Goal: Browse casually: Explore the website without a specific task or goal

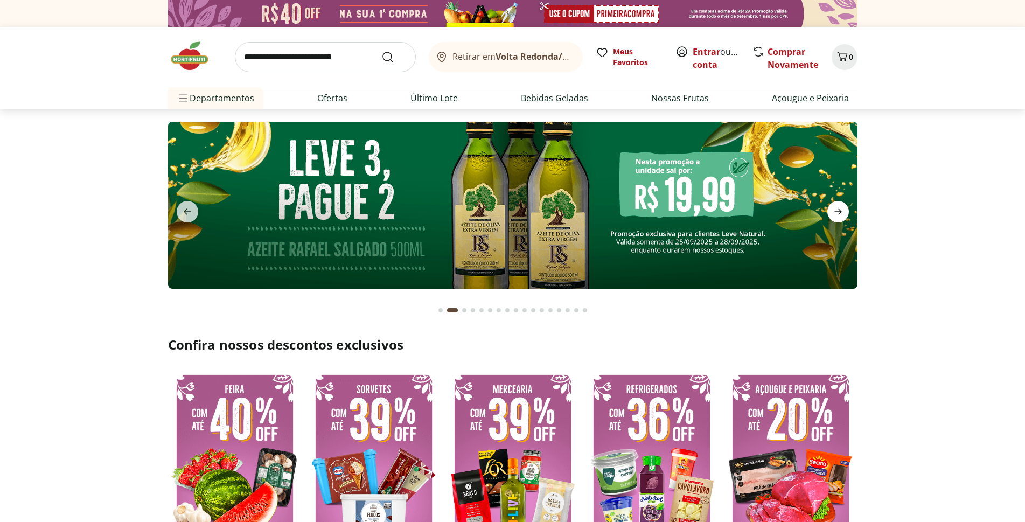
click at [834, 211] on icon "next" at bounding box center [838, 211] width 13 height 13
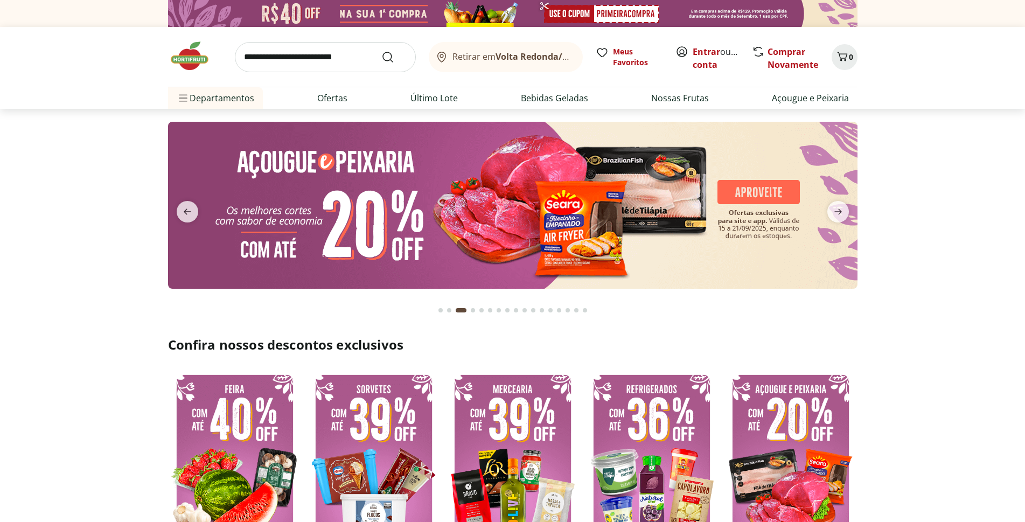
click at [500, 186] on img at bounding box center [512, 205] width 689 height 167
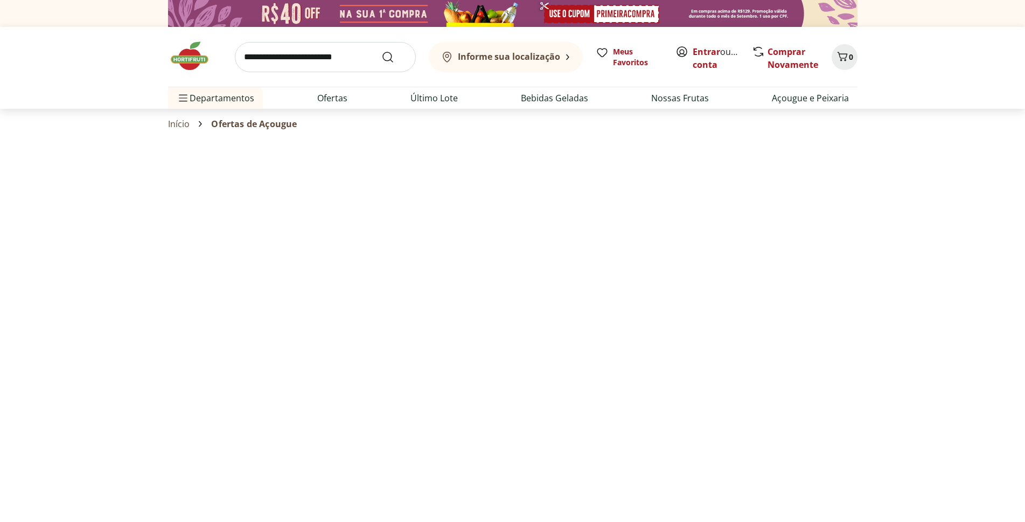
select select "**********"
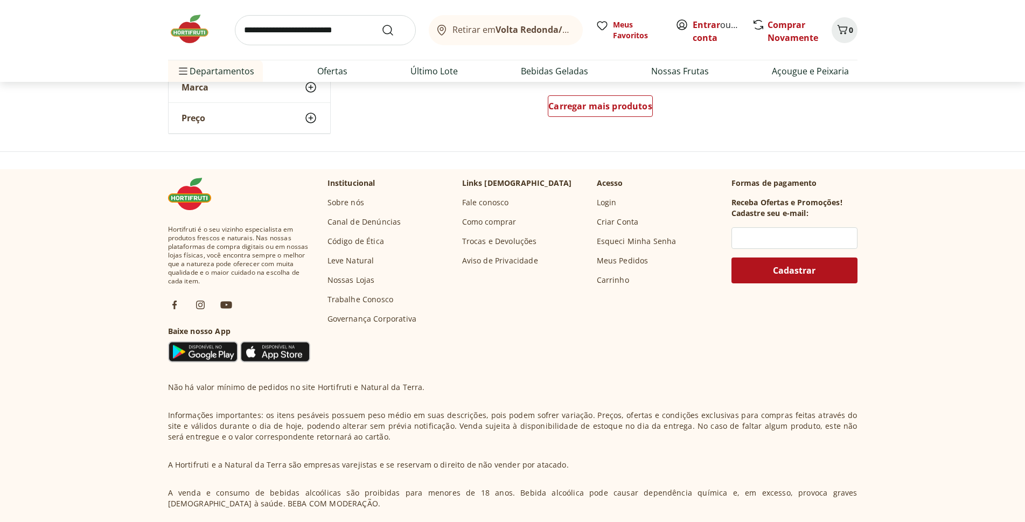
scroll to position [706, 0]
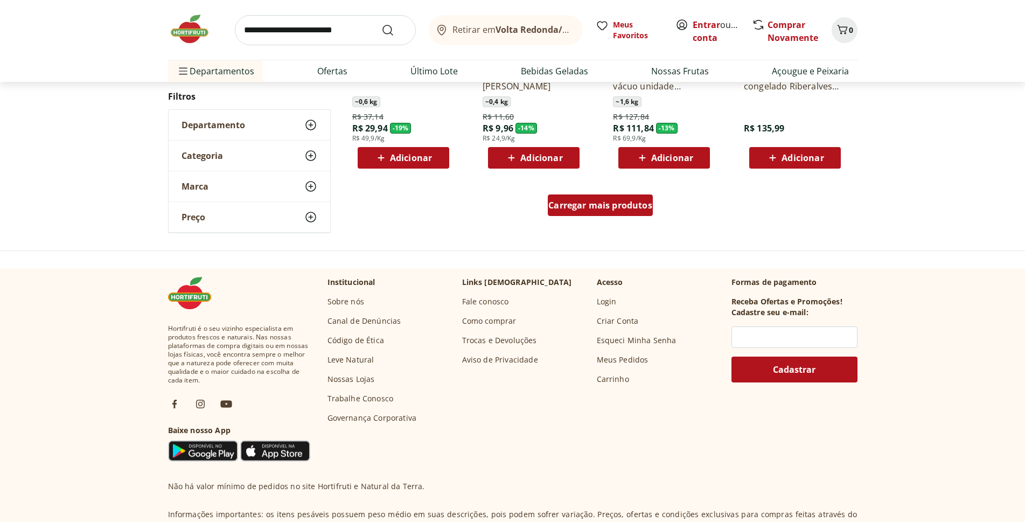
click at [609, 209] on span "Carregar mais produtos" at bounding box center [600, 205] width 104 height 9
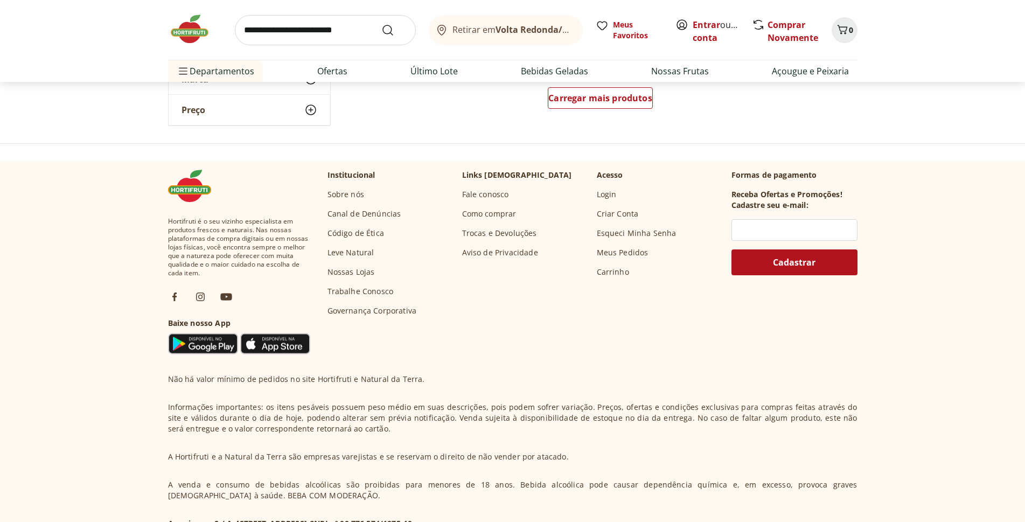
scroll to position [654, 0]
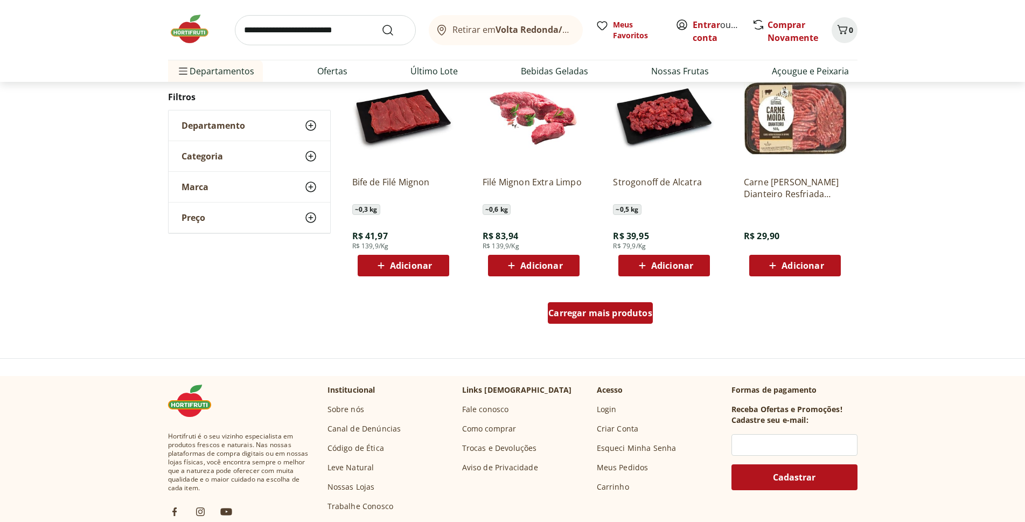
click at [588, 314] on span "Carregar mais produtos" at bounding box center [600, 313] width 104 height 9
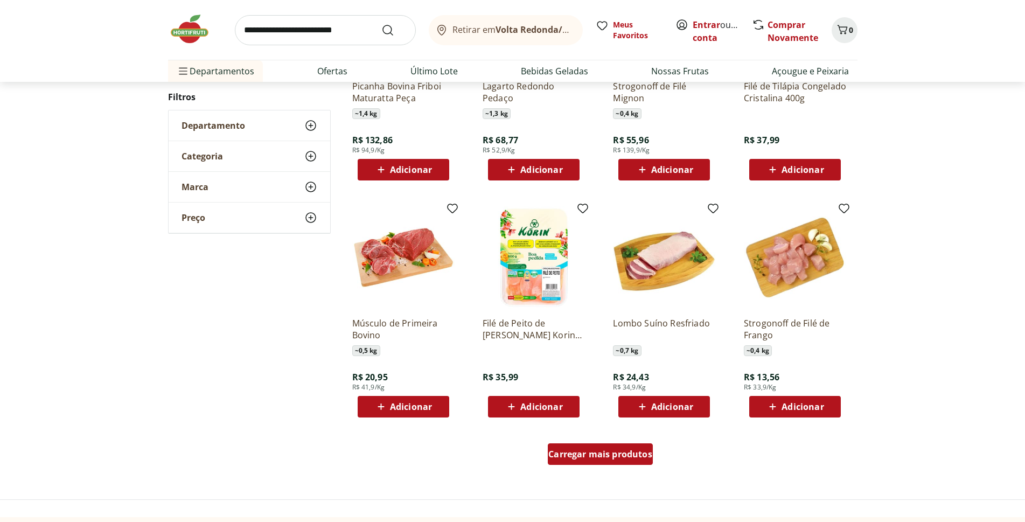
scroll to position [598, 0]
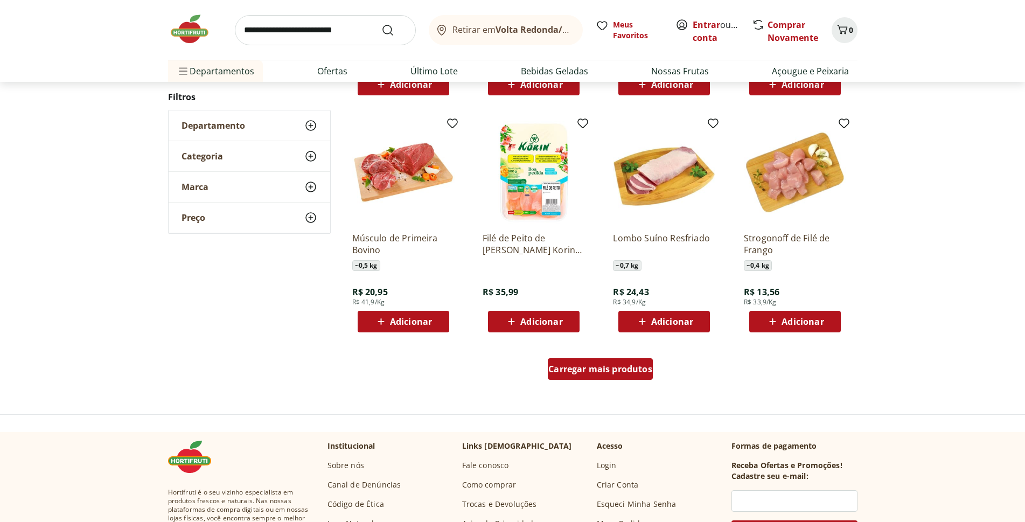
click at [589, 368] on span "Carregar mais produtos" at bounding box center [600, 369] width 104 height 9
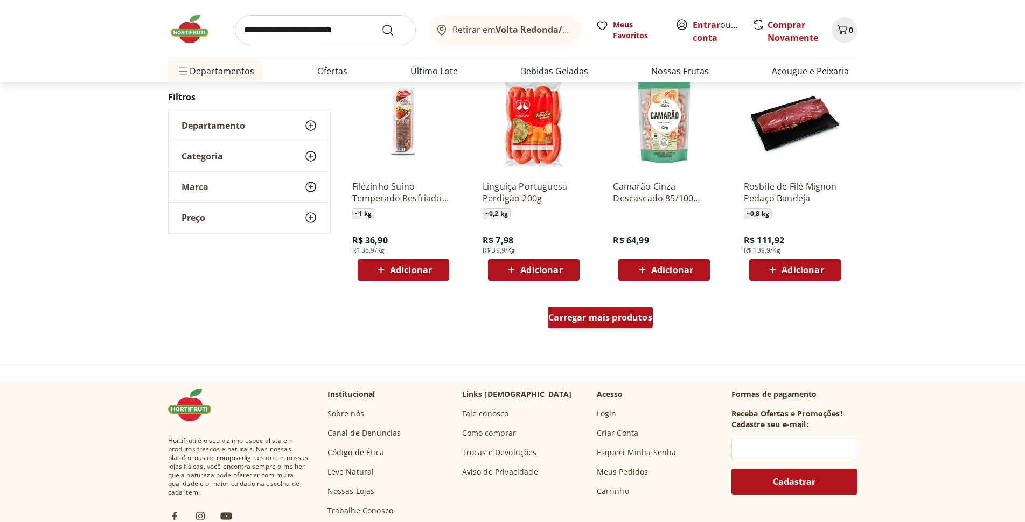
scroll to position [703, 0]
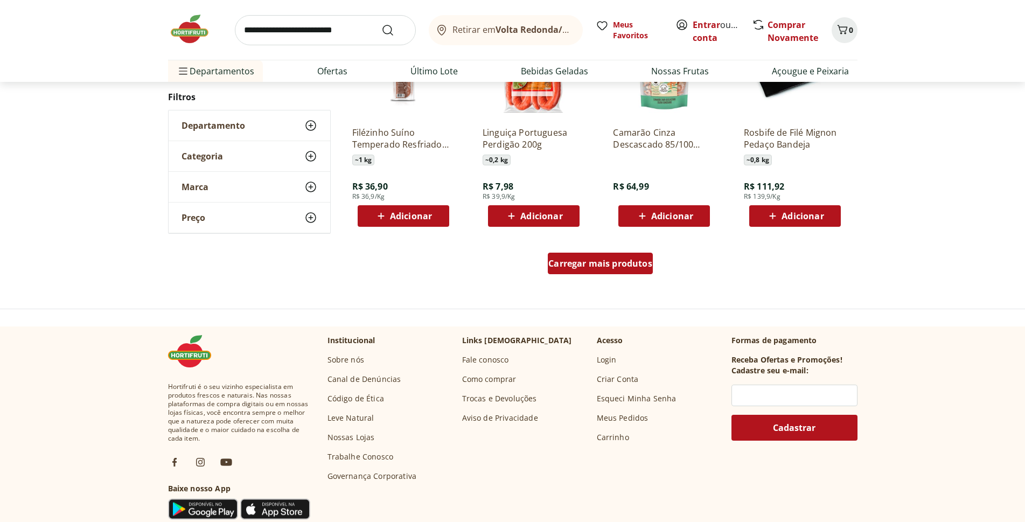
click at [613, 264] on span "Carregar mais produtos" at bounding box center [600, 263] width 104 height 9
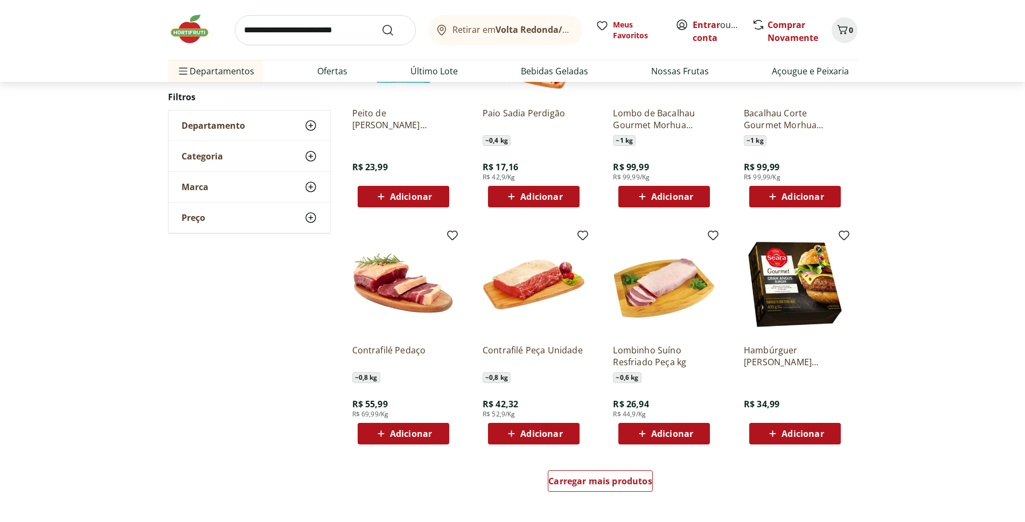
scroll to position [647, 0]
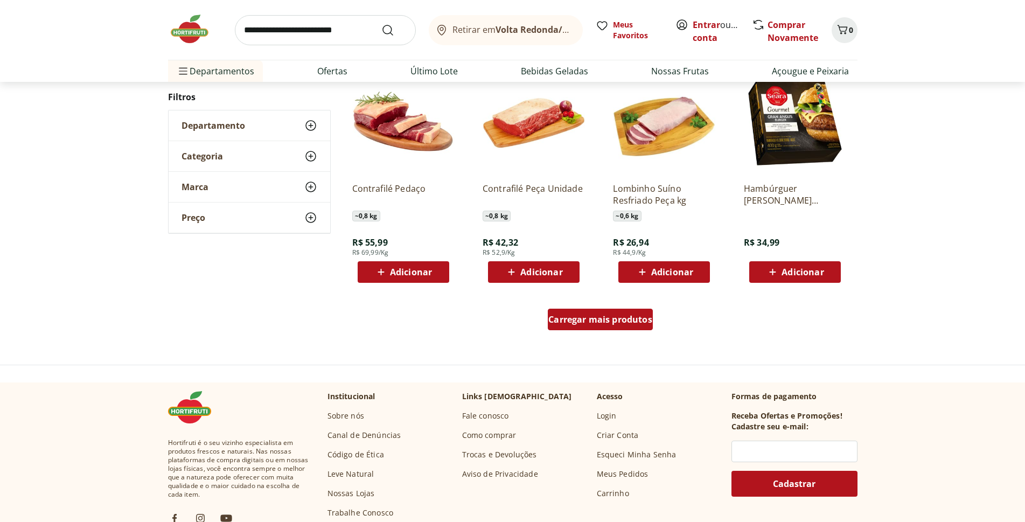
click at [593, 326] on div "Carregar mais produtos" at bounding box center [600, 320] width 105 height 22
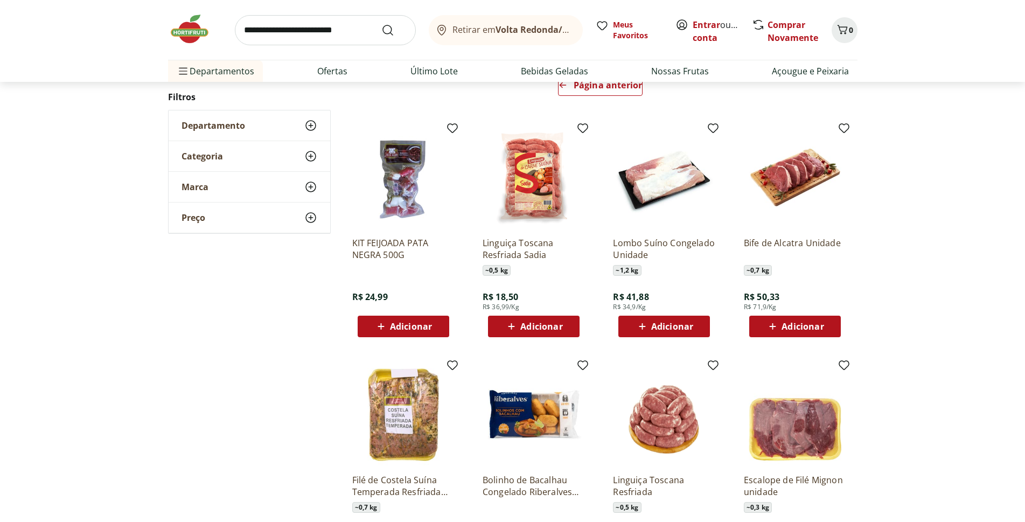
scroll to position [5, 0]
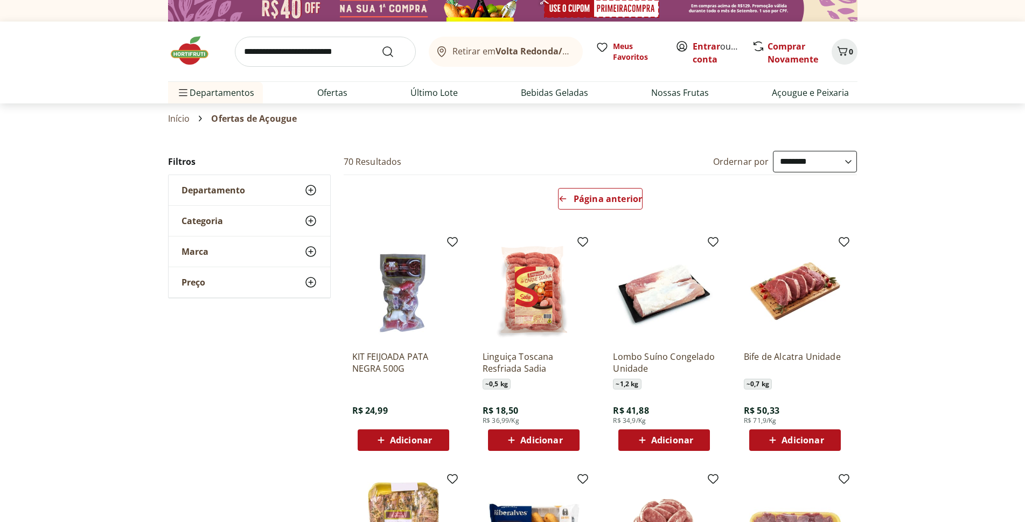
click at [192, 57] on img at bounding box center [195, 50] width 54 height 32
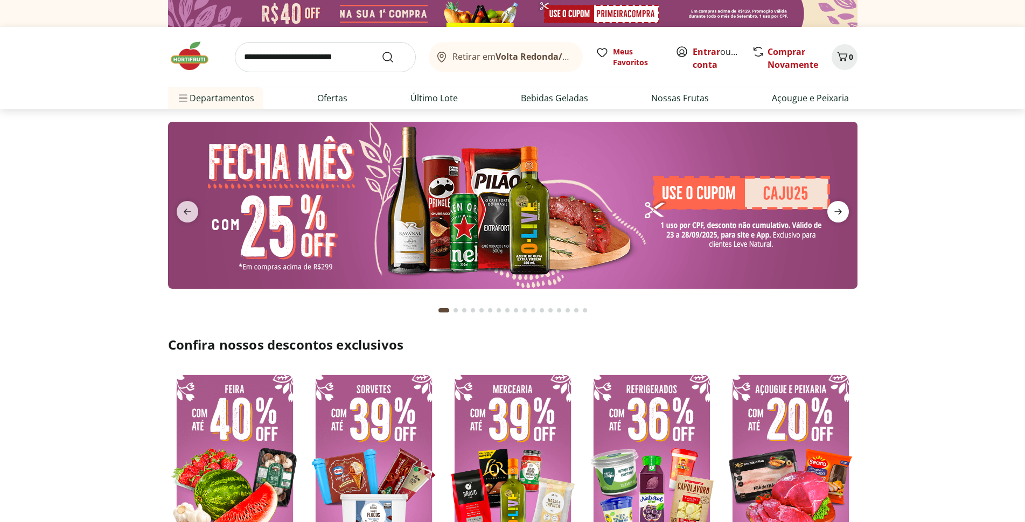
click at [843, 209] on icon "next" at bounding box center [838, 211] width 13 height 13
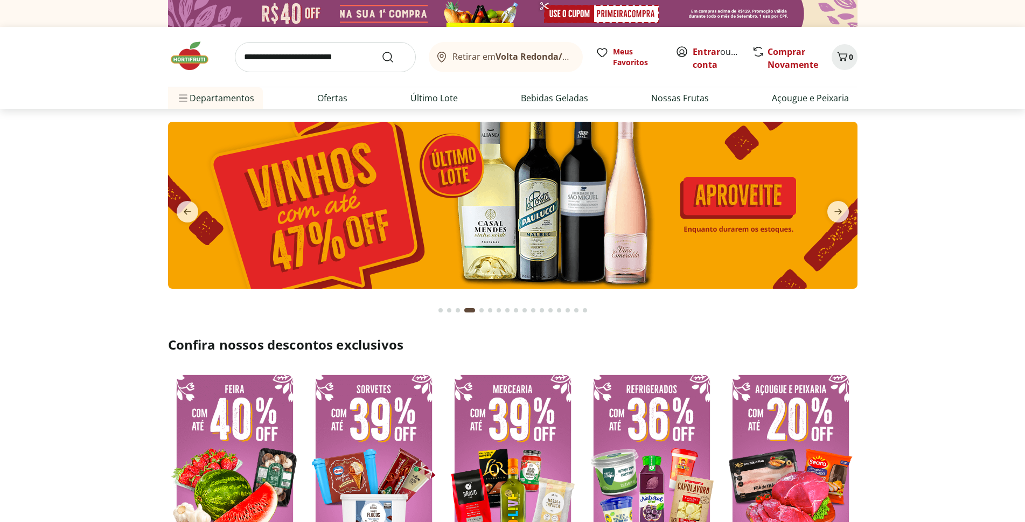
click at [623, 194] on img at bounding box center [512, 205] width 689 height 167
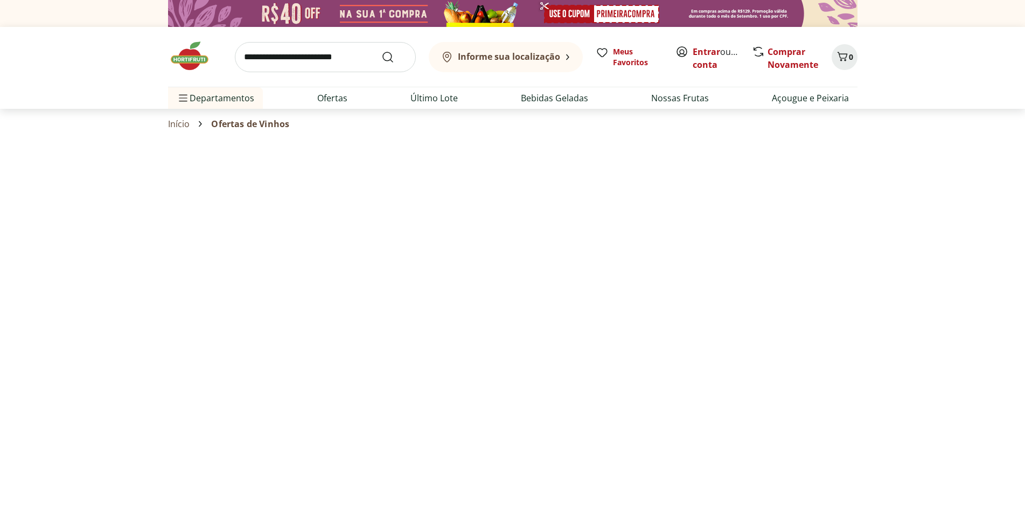
select select "**********"
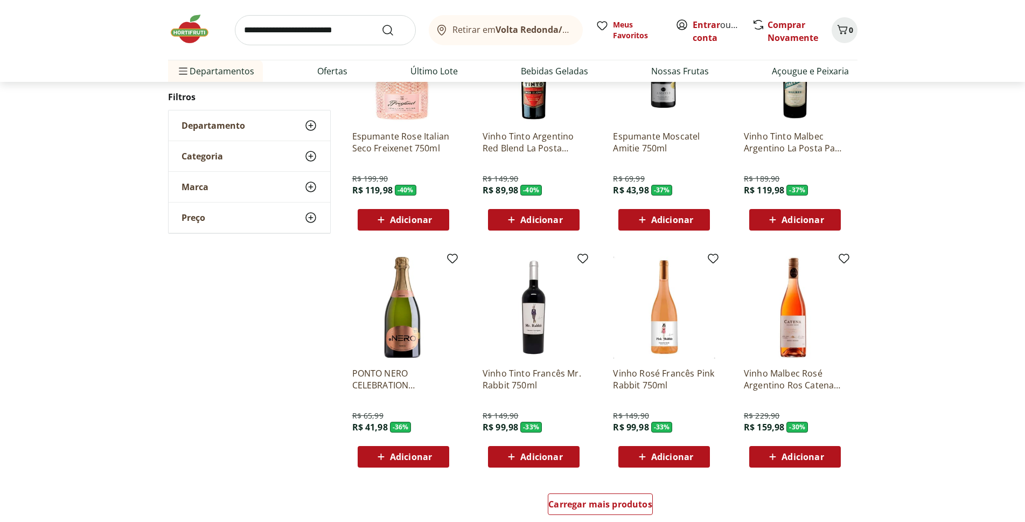
scroll to position [485, 0]
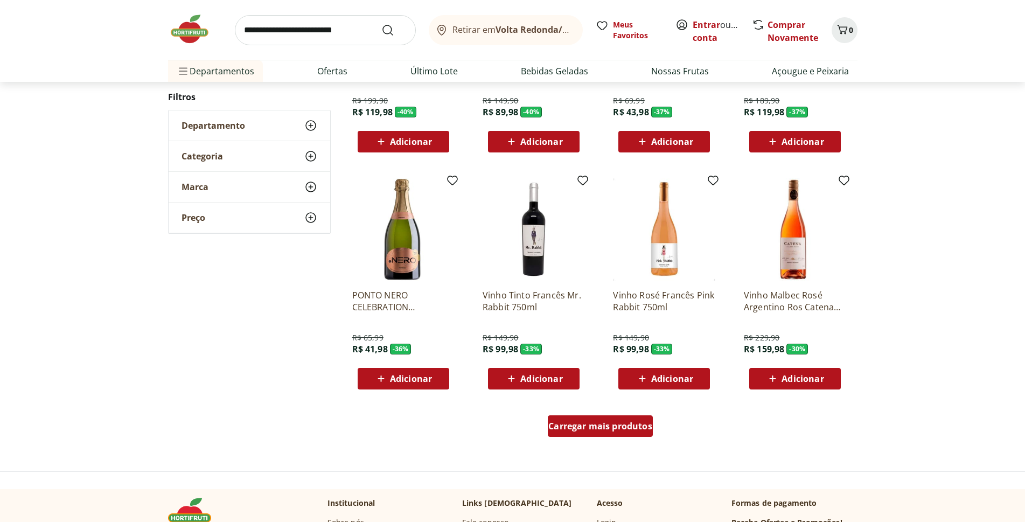
click at [596, 422] on span "Carregar mais produtos" at bounding box center [600, 426] width 104 height 9
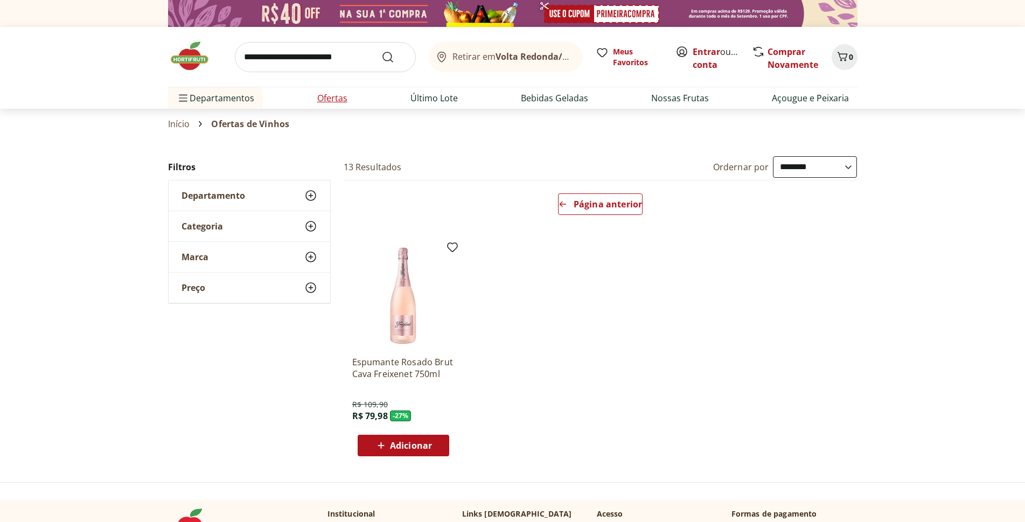
click at [337, 102] on link "Ofertas" at bounding box center [332, 98] width 30 height 13
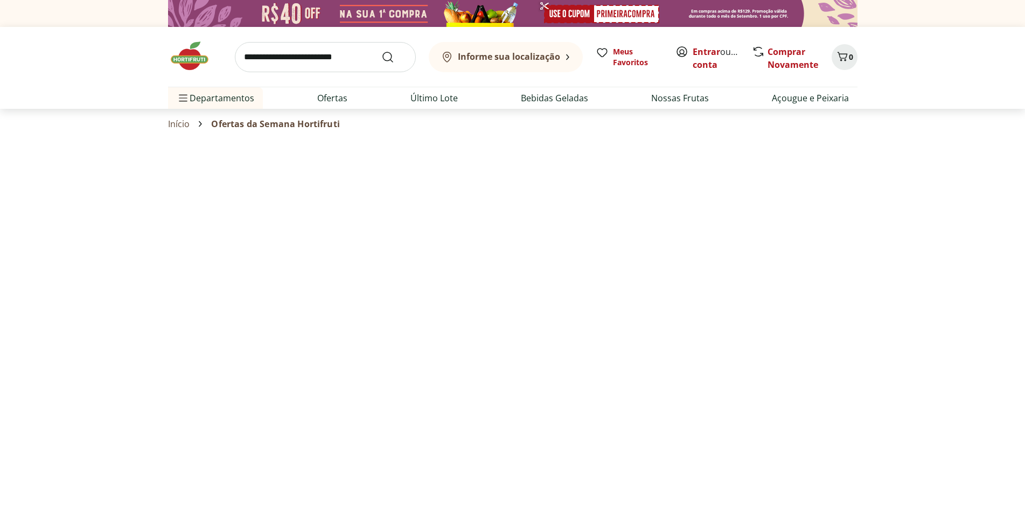
select select "**********"
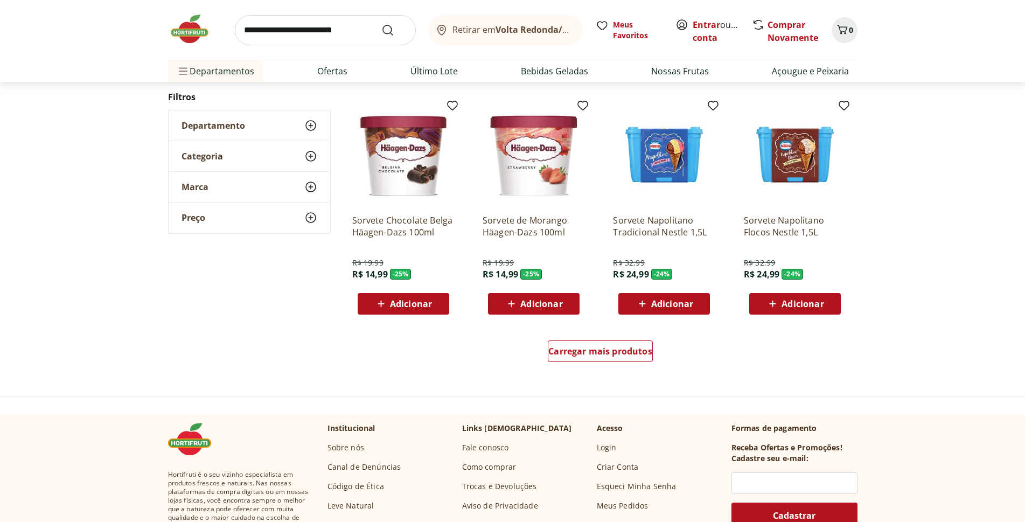
scroll to position [485, 0]
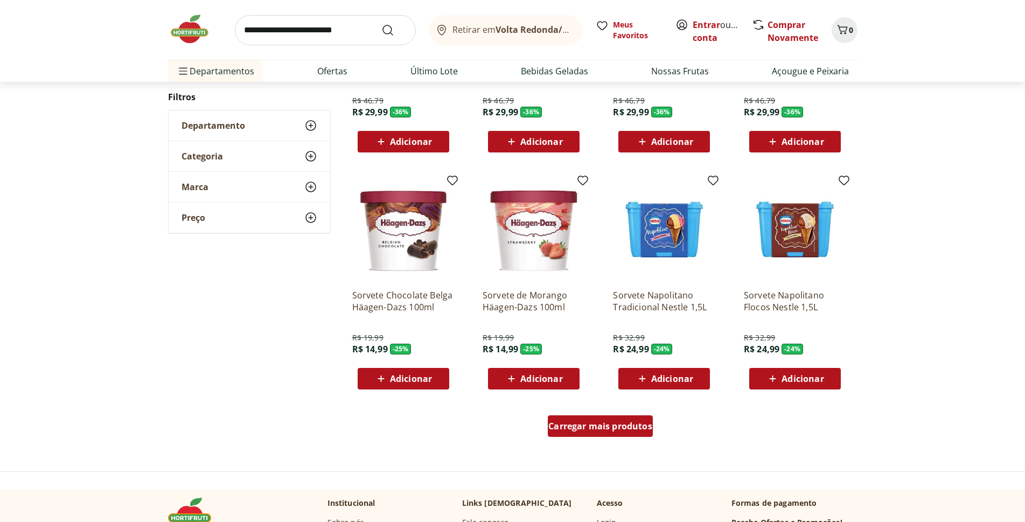
click at [613, 427] on span "Carregar mais produtos" at bounding box center [600, 426] width 104 height 9
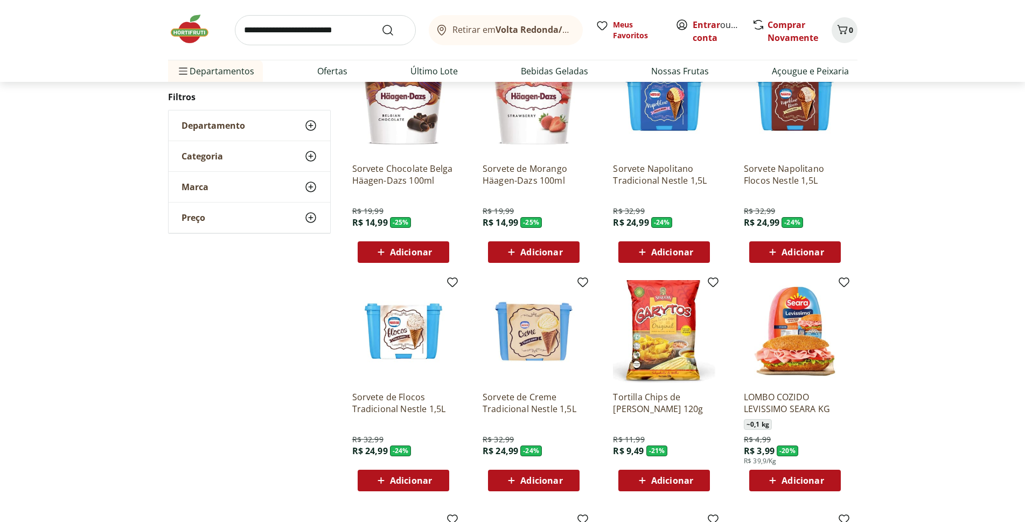
scroll to position [754, 0]
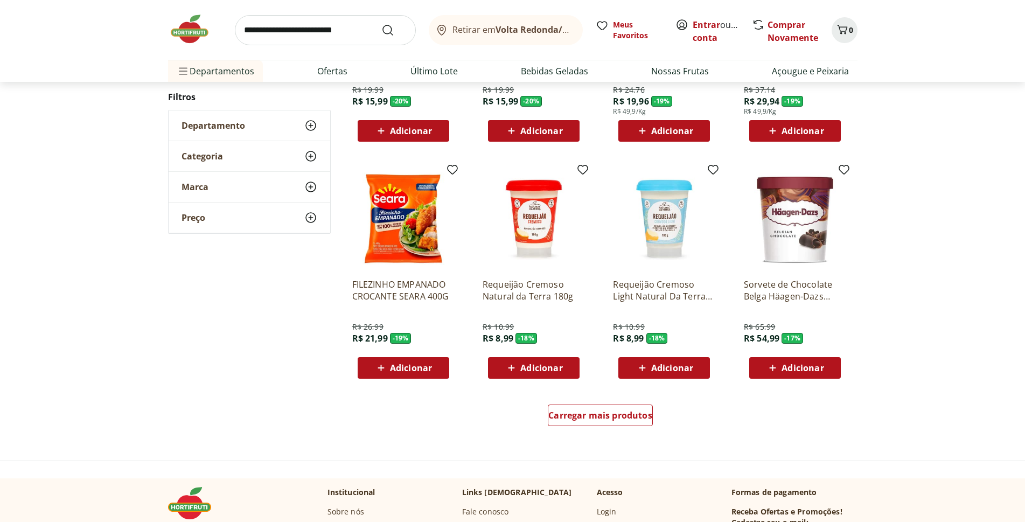
scroll to position [536, 0]
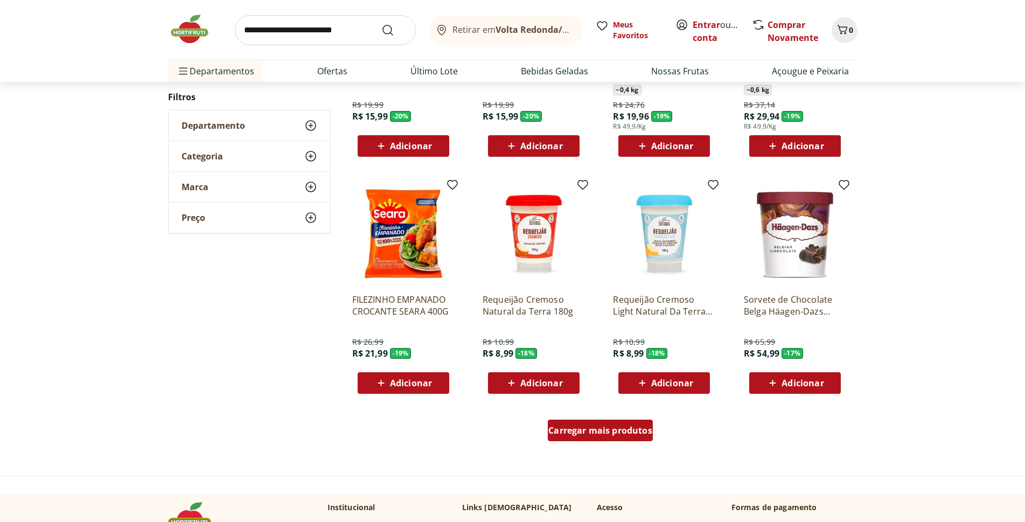
click at [601, 430] on span "Carregar mais produtos" at bounding box center [600, 430] width 104 height 9
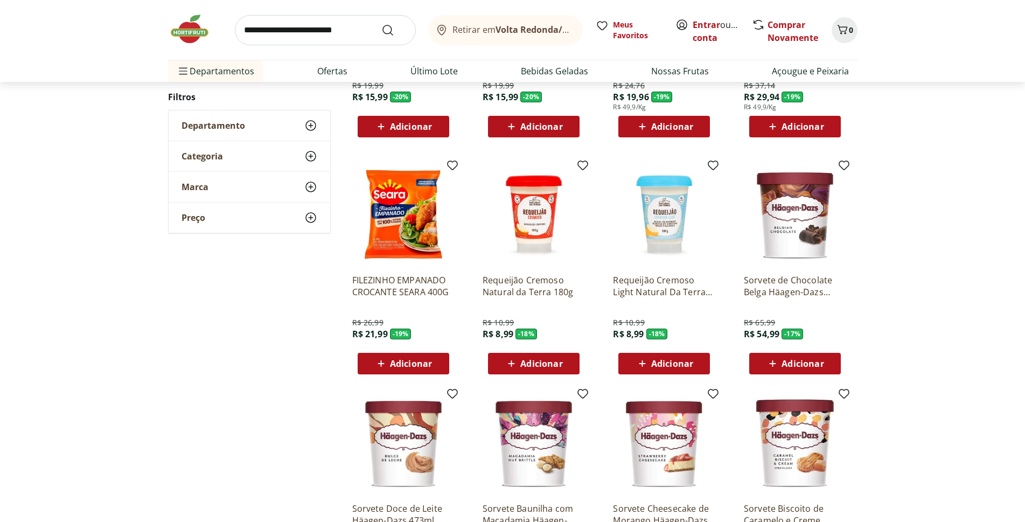
scroll to position [806, 0]
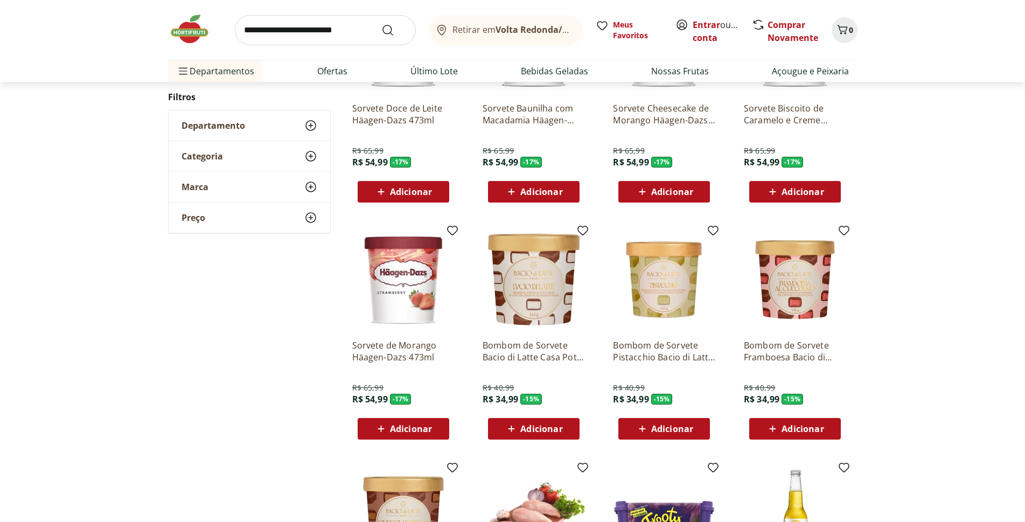
scroll to position [480, 0]
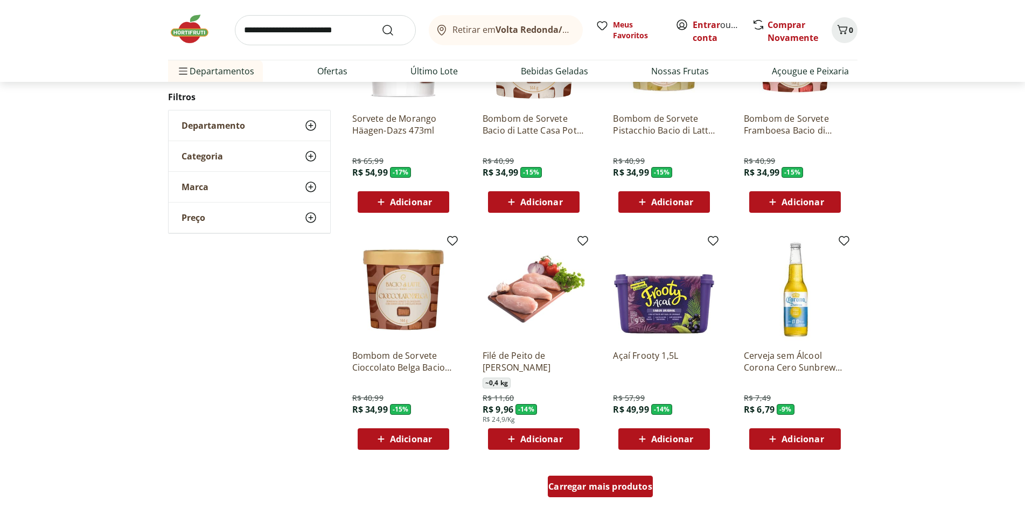
click at [599, 485] on span "Carregar mais produtos" at bounding box center [600, 486] width 104 height 9
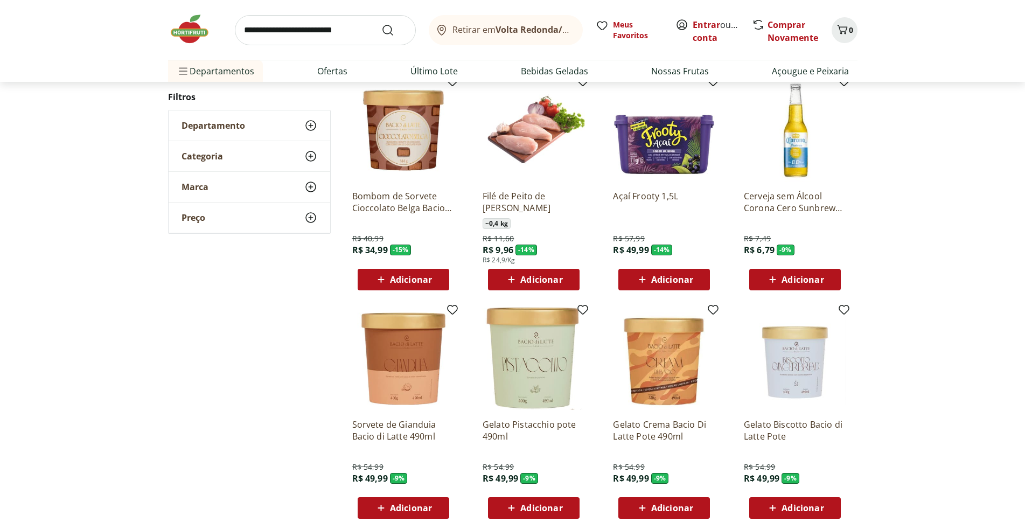
scroll to position [642, 0]
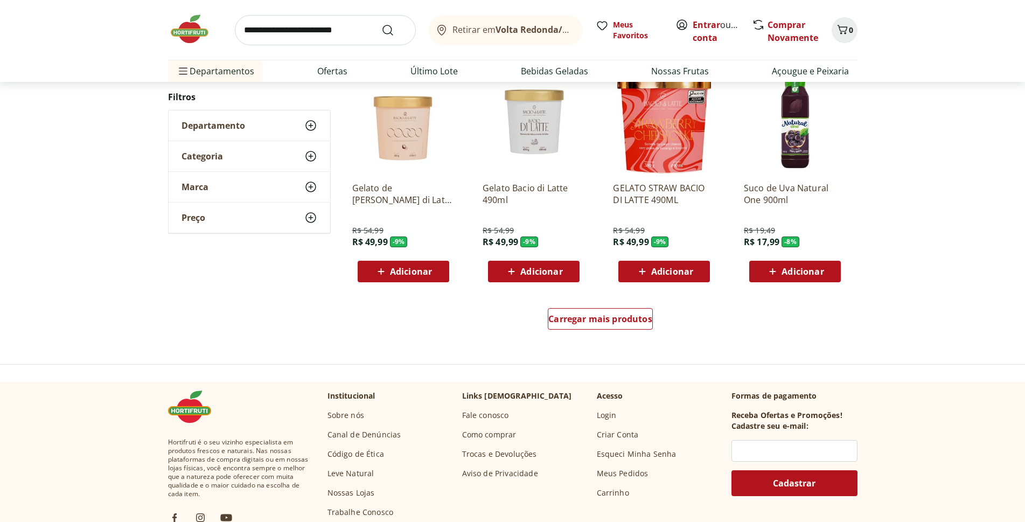
scroll to position [486, 0]
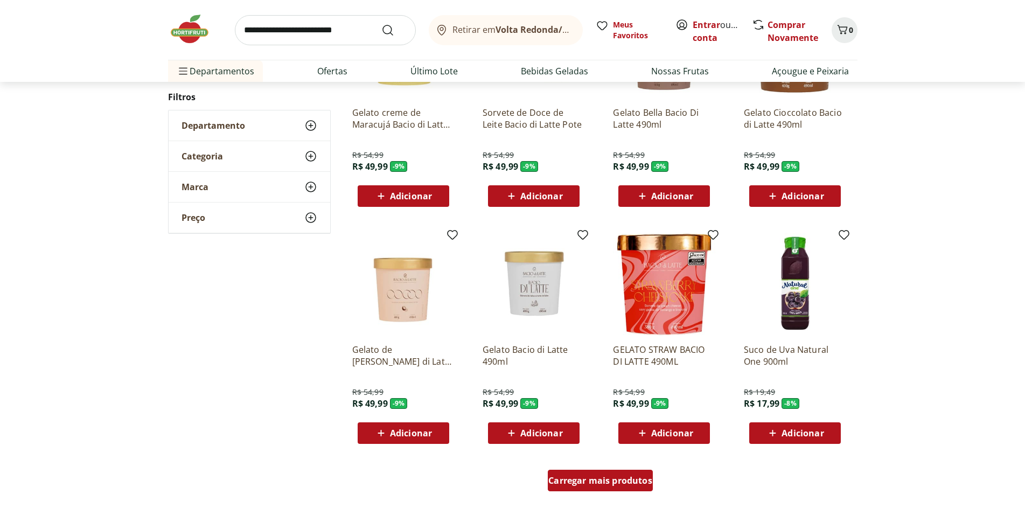
click at [591, 478] on span "Carregar mais produtos" at bounding box center [600, 480] width 104 height 9
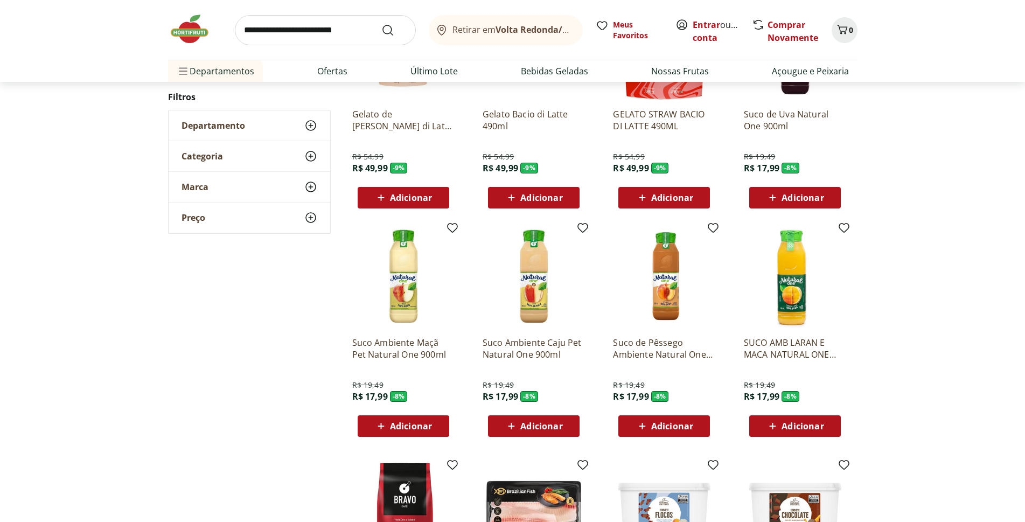
scroll to position [810, 0]
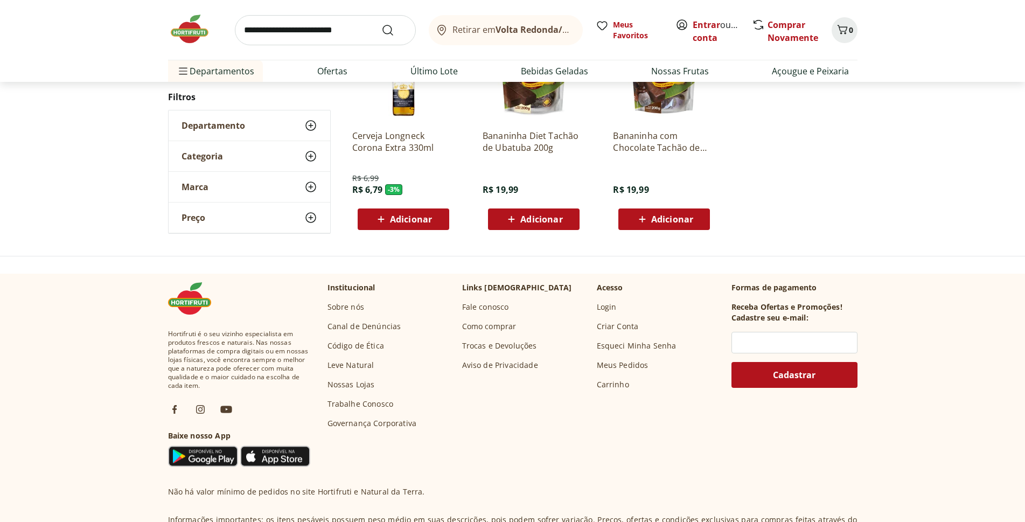
scroll to position [544, 0]
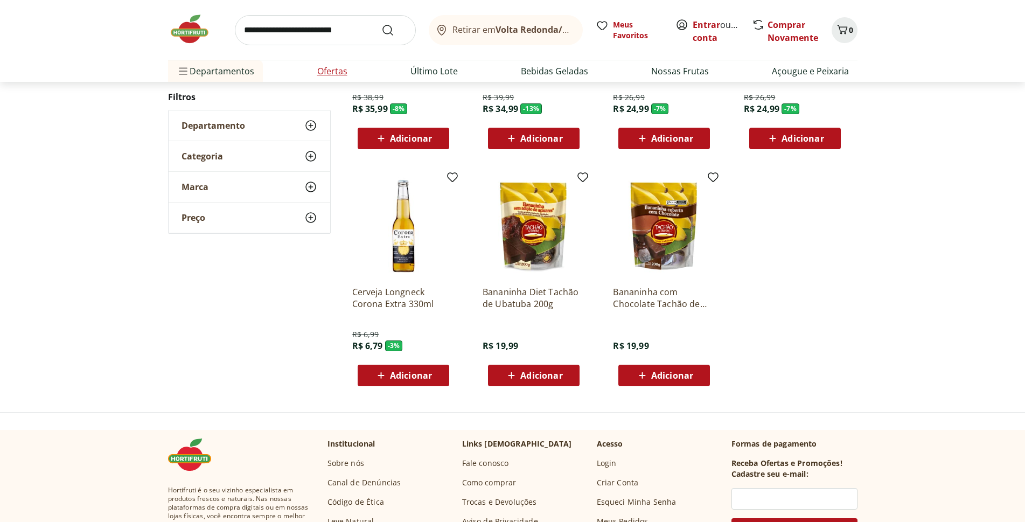
click at [332, 72] on link "Ofertas" at bounding box center [332, 71] width 30 height 13
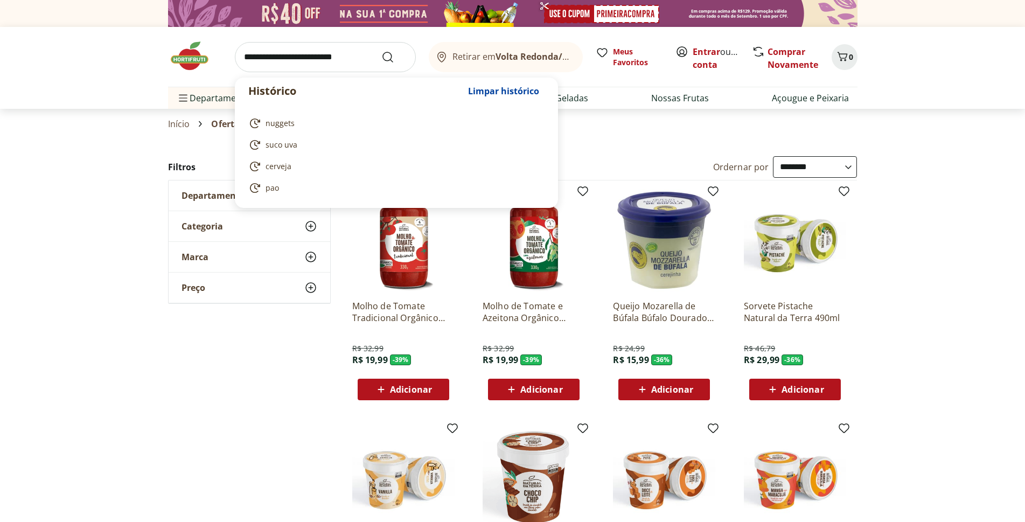
click at [270, 53] on input "search" at bounding box center [325, 57] width 181 height 30
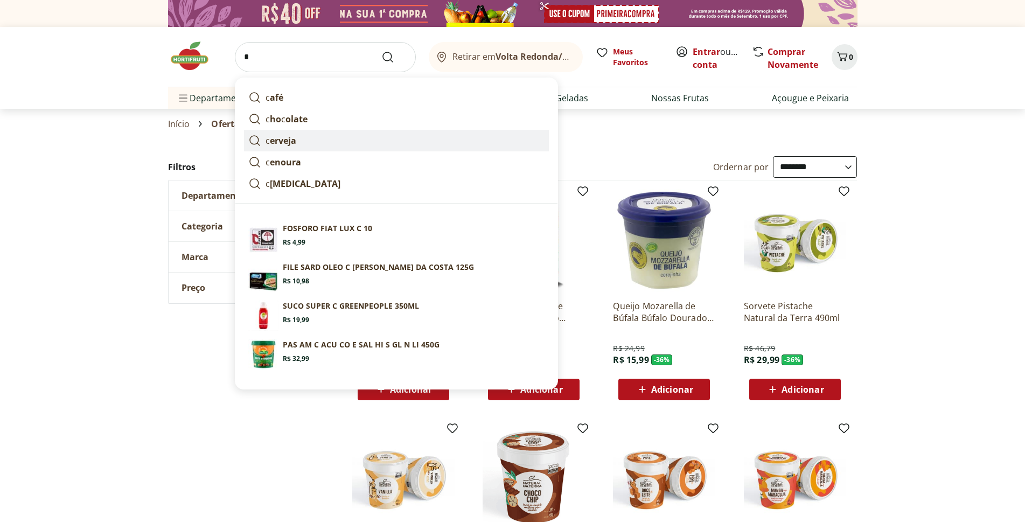
click at [290, 144] on strong "erveja" at bounding box center [283, 141] width 26 height 12
type input "*******"
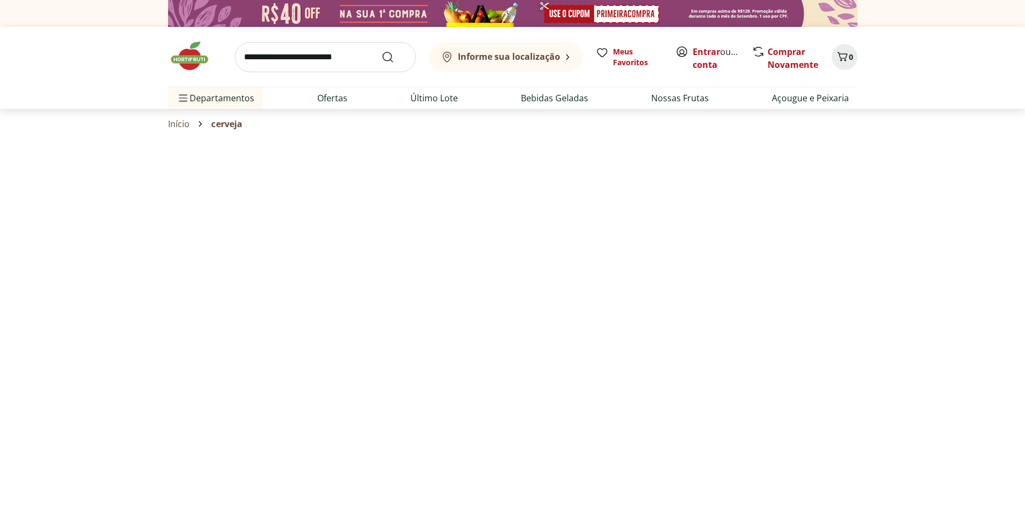
select select "**********"
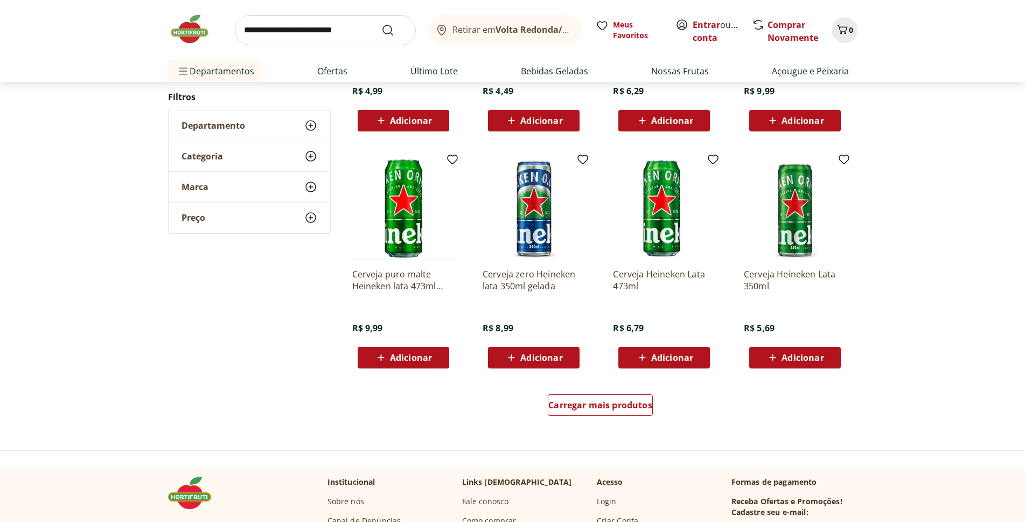
scroll to position [485, 0]
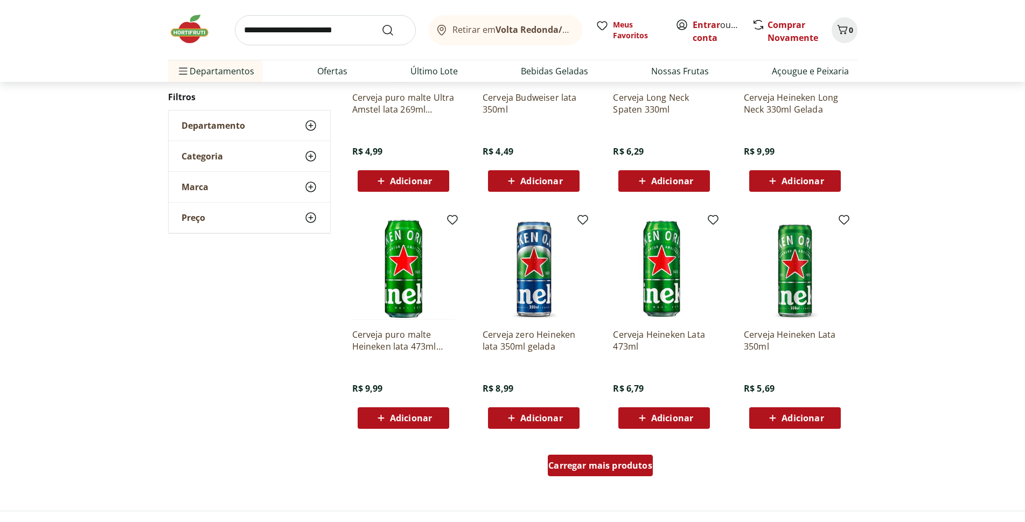
click at [596, 464] on span "Carregar mais produtos" at bounding box center [600, 465] width 104 height 9
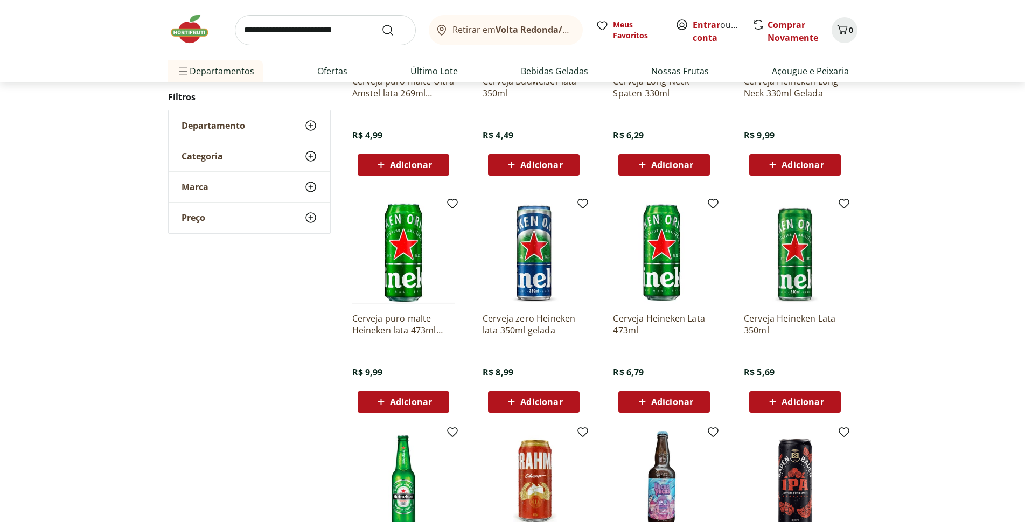
scroll to position [646, 0]
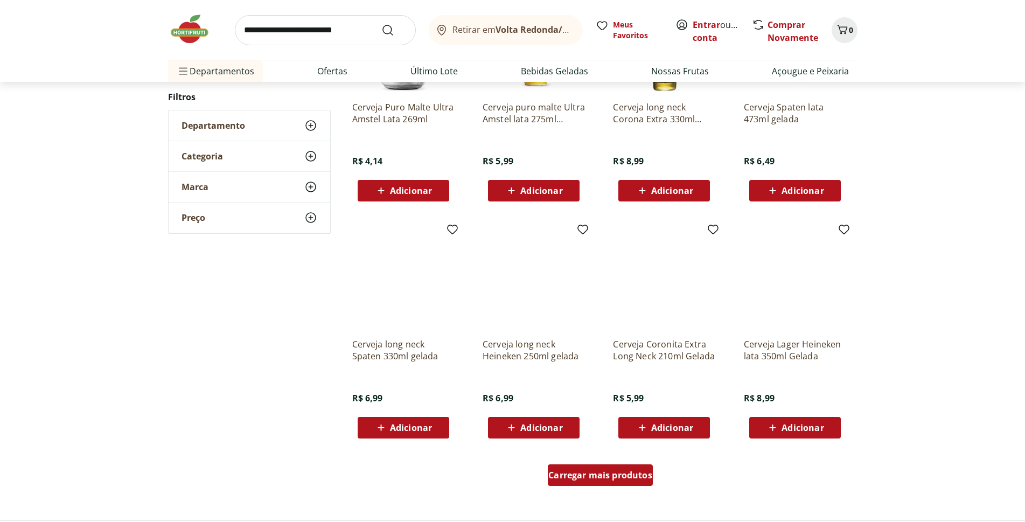
scroll to position [585, 0]
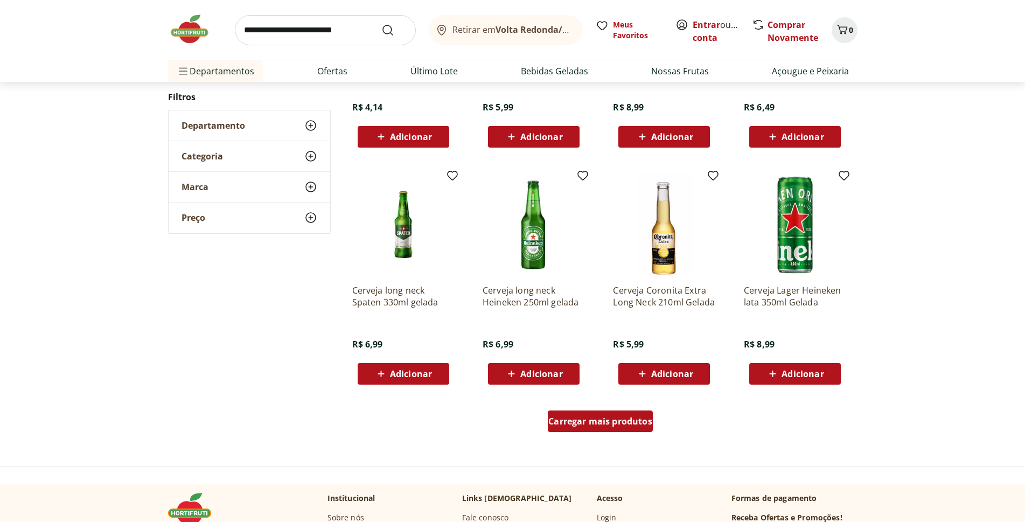
click at [611, 420] on span "Carregar mais produtos" at bounding box center [600, 421] width 104 height 9
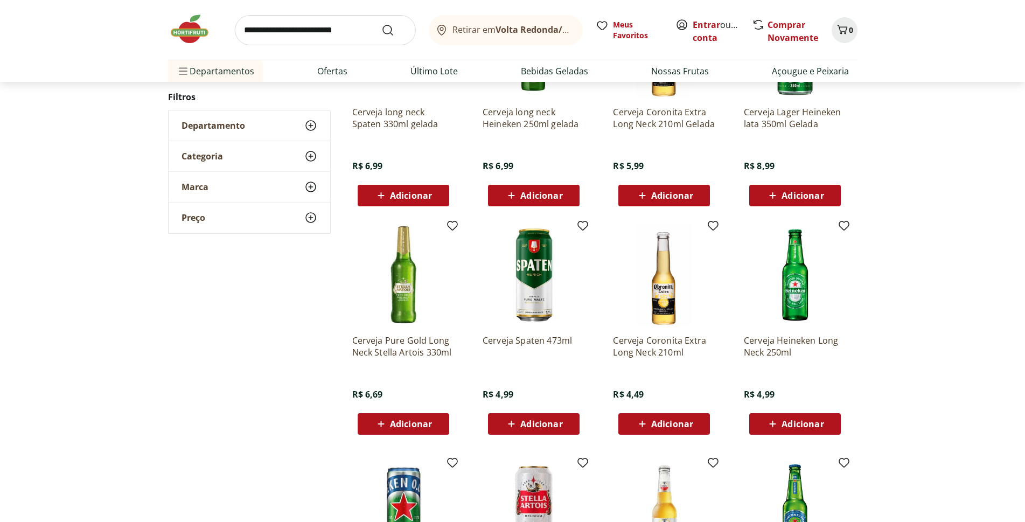
scroll to position [800, 0]
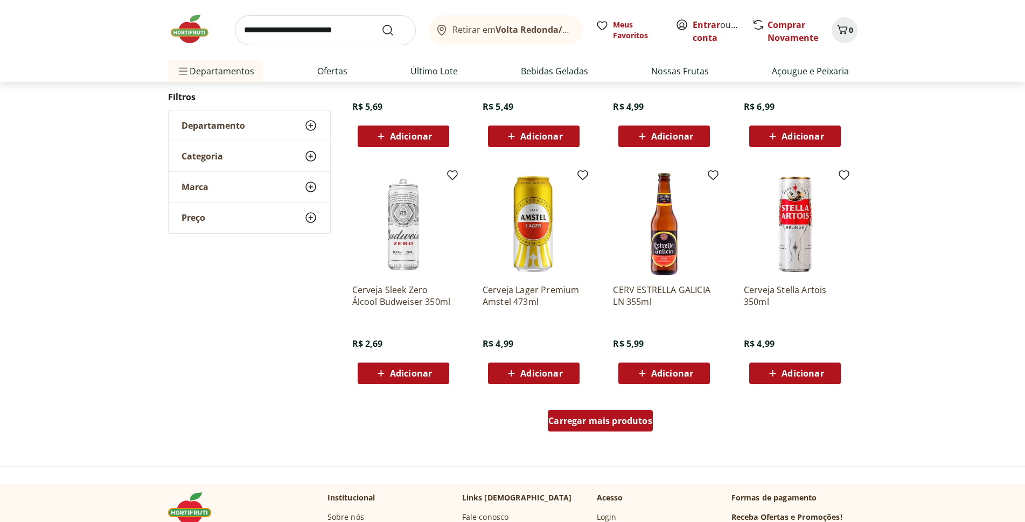
scroll to position [585, 0]
click at [611, 421] on span "Carregar mais produtos" at bounding box center [600, 421] width 104 height 9
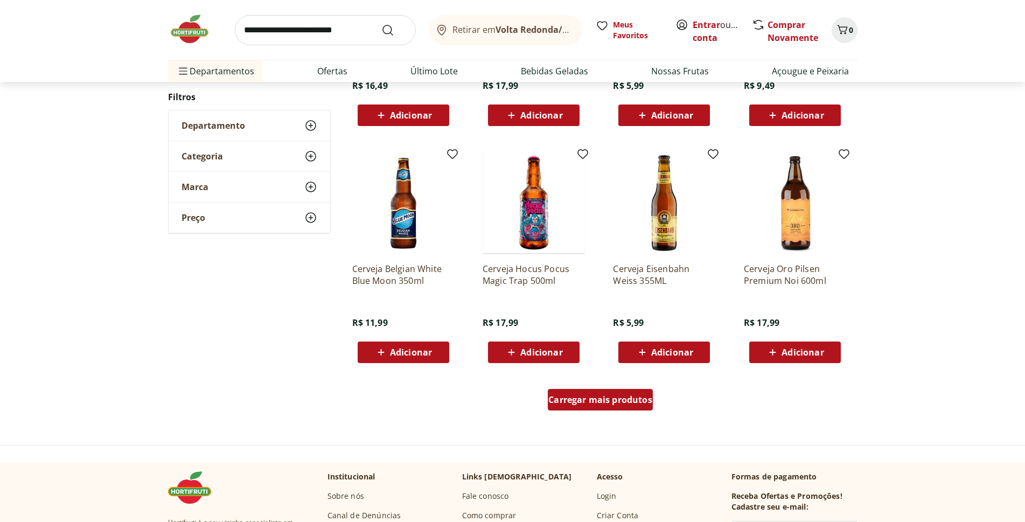
scroll to position [691, 0]
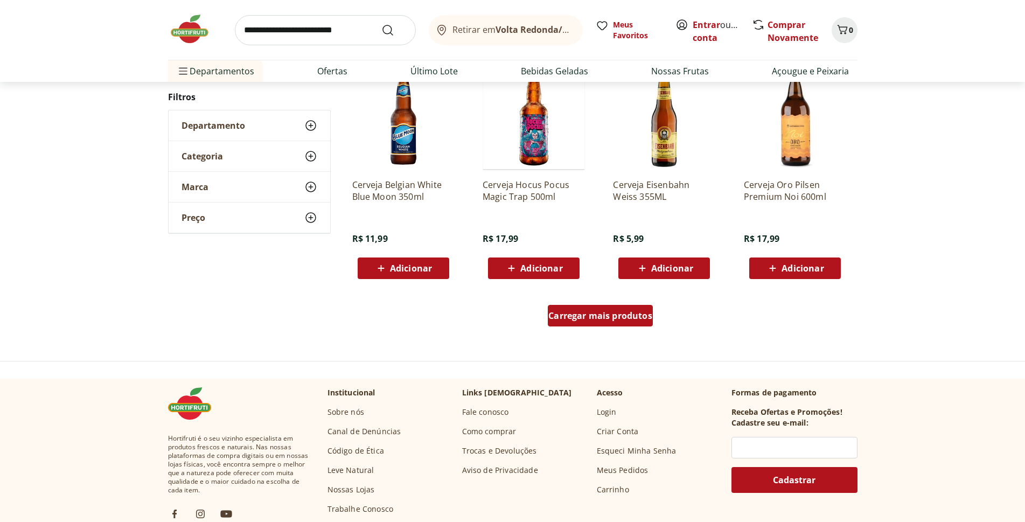
click at [605, 320] on span "Carregar mais produtos" at bounding box center [600, 315] width 104 height 9
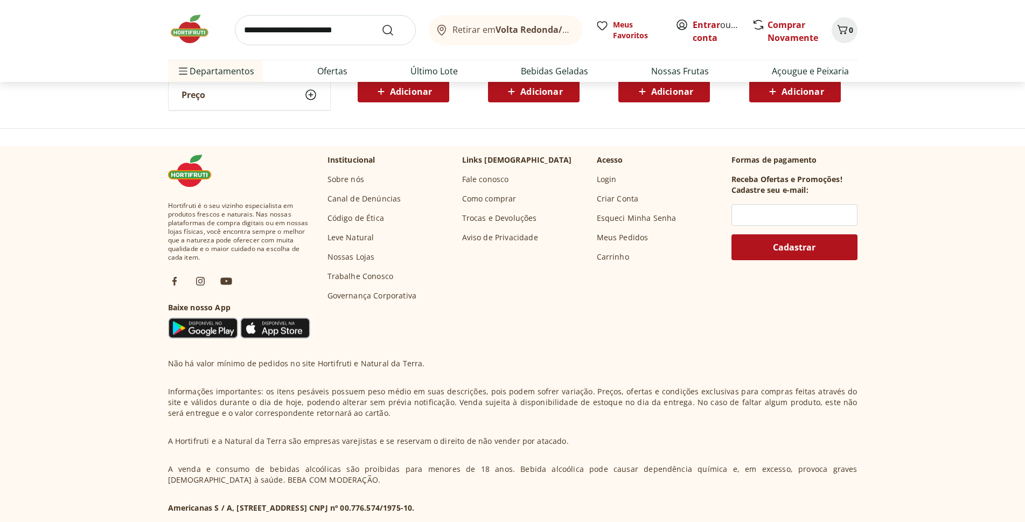
scroll to position [615, 0]
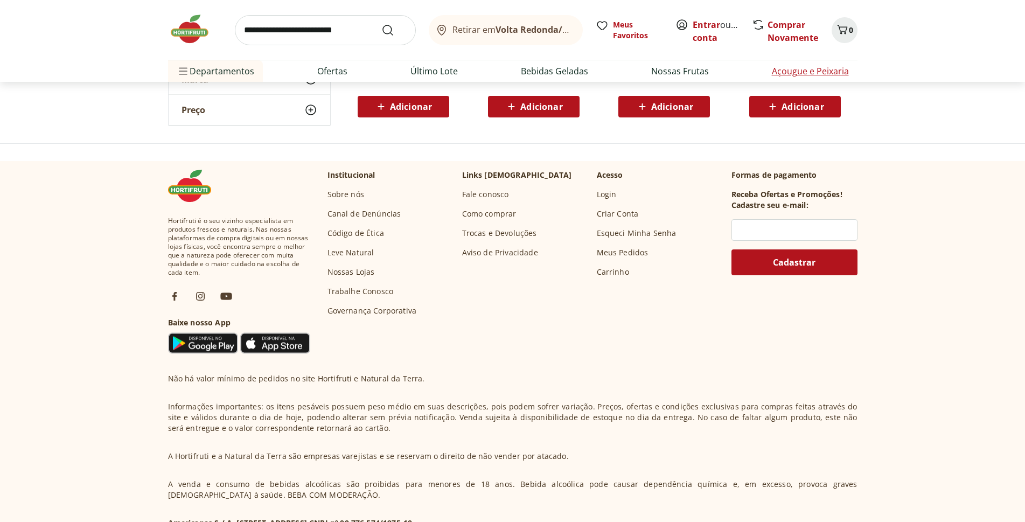
click at [800, 72] on link "Açougue e Peixaria" at bounding box center [810, 71] width 77 height 13
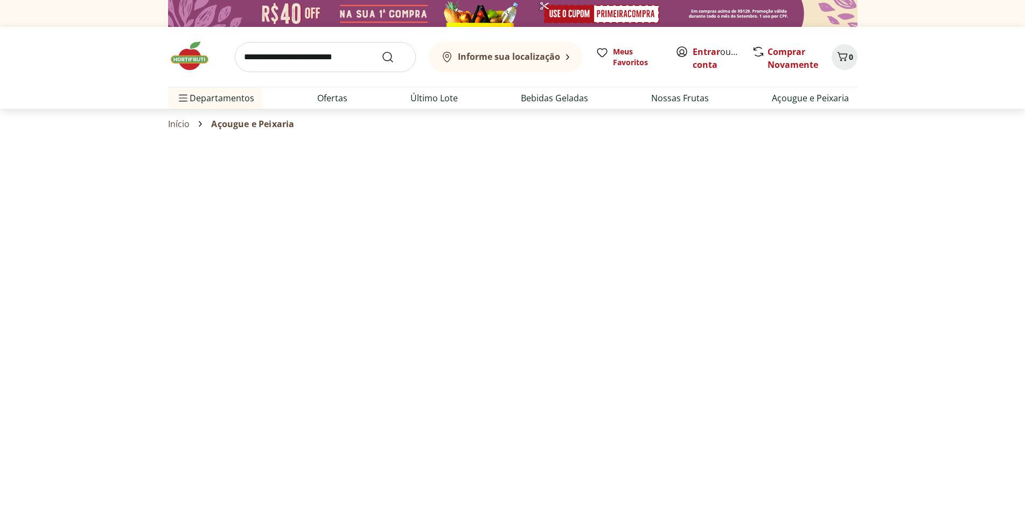
select select "**********"
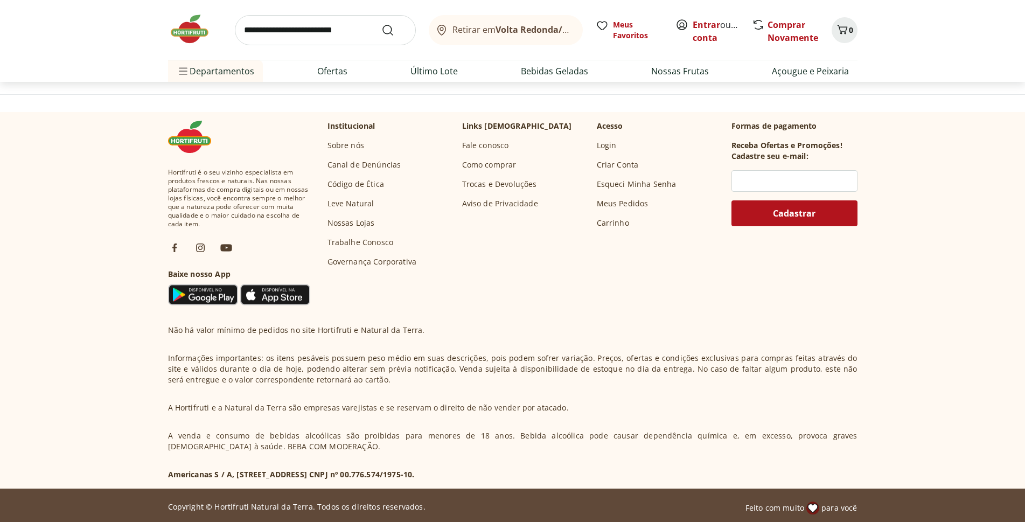
scroll to position [646, 0]
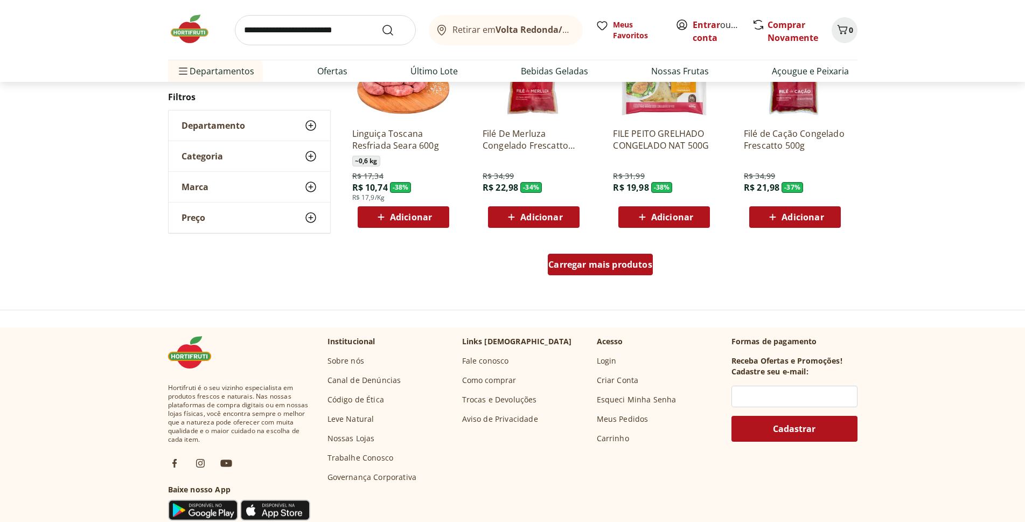
click at [594, 268] on span "Carregar mais produtos" at bounding box center [600, 264] width 104 height 9
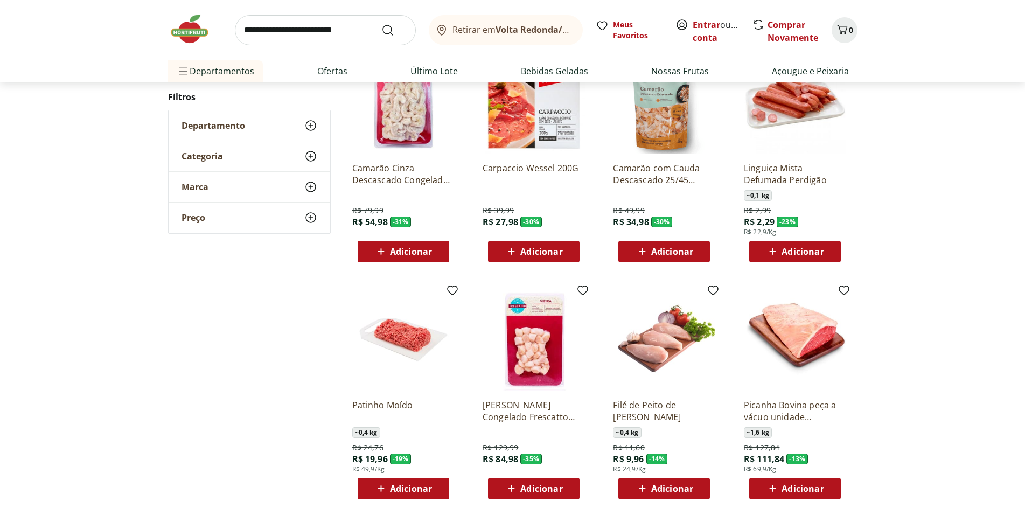
scroll to position [700, 0]
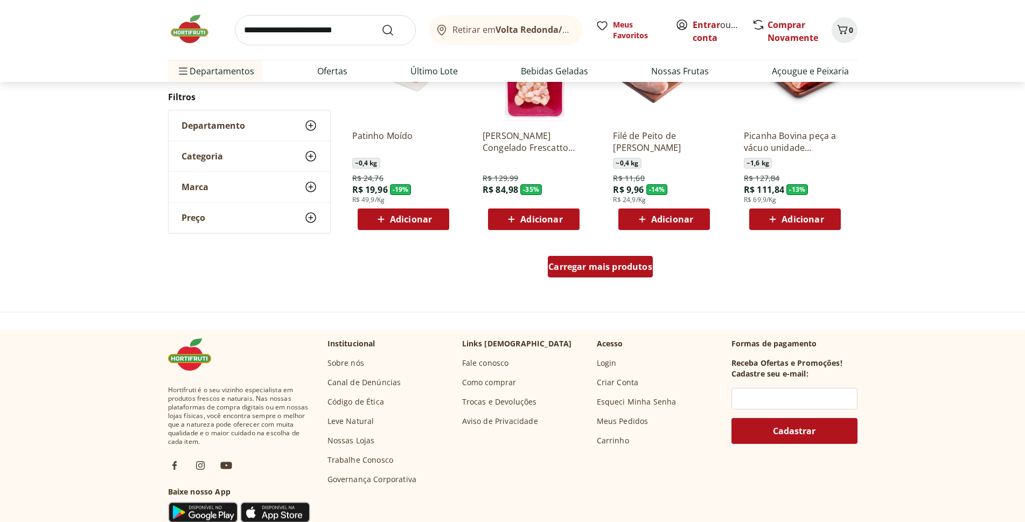
click at [594, 268] on span "Carregar mais produtos" at bounding box center [600, 266] width 104 height 9
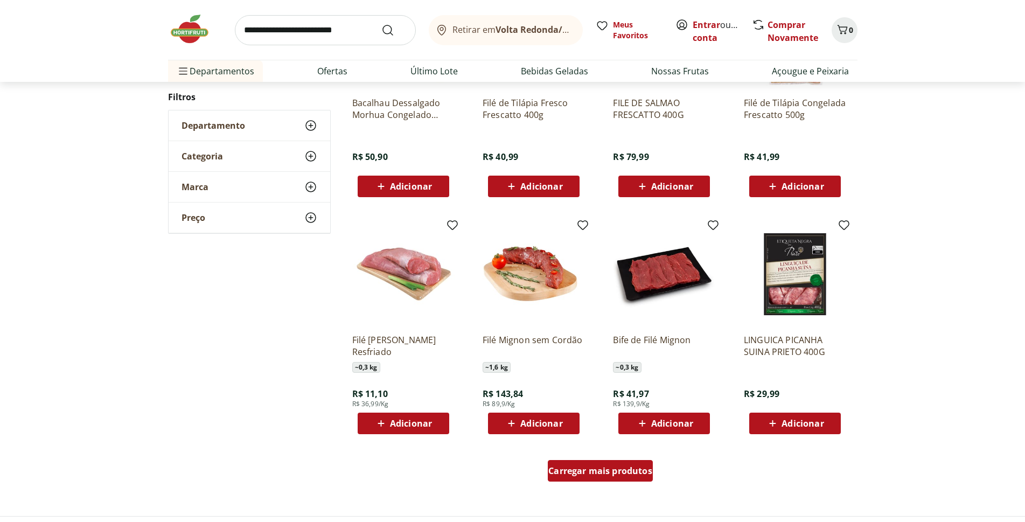
scroll to position [492, 0]
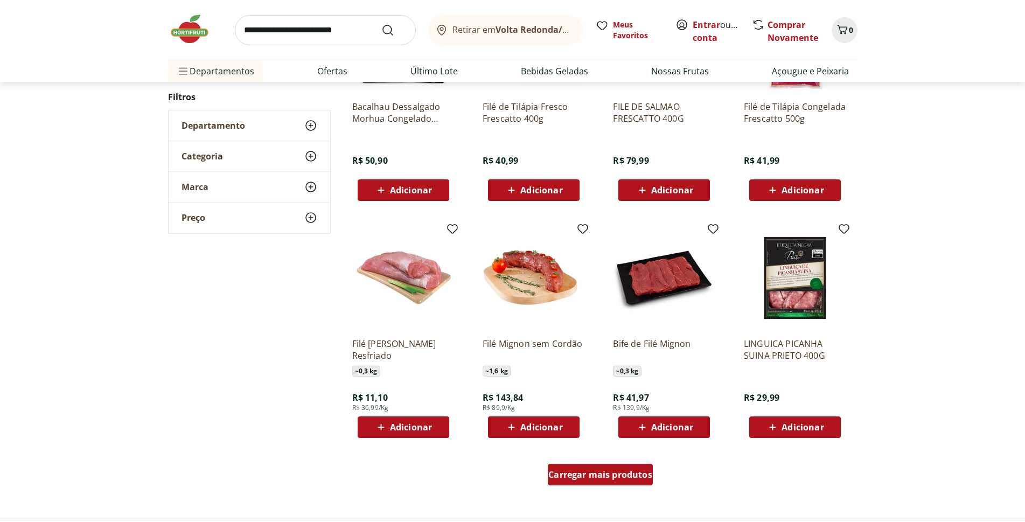
click at [597, 472] on span "Carregar mais produtos" at bounding box center [600, 474] width 104 height 9
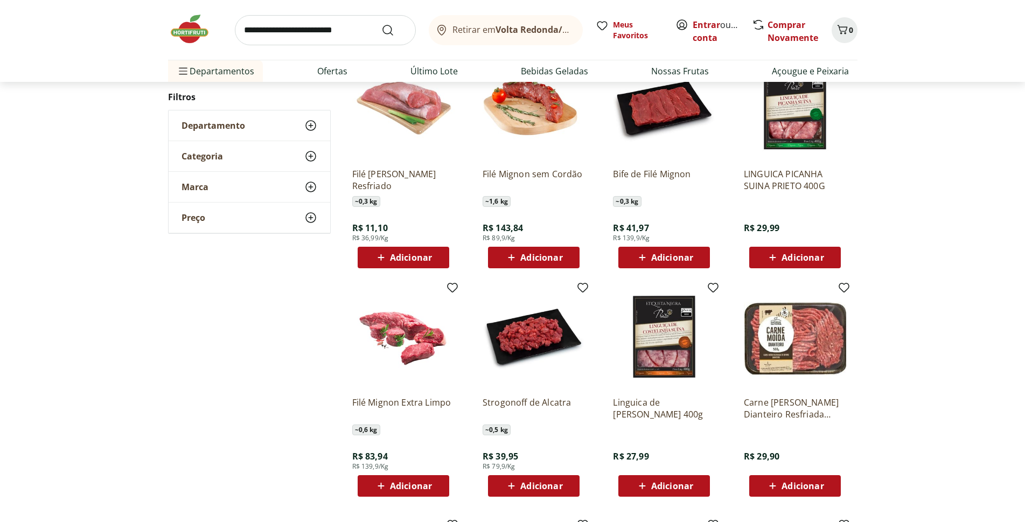
scroll to position [654, 0]
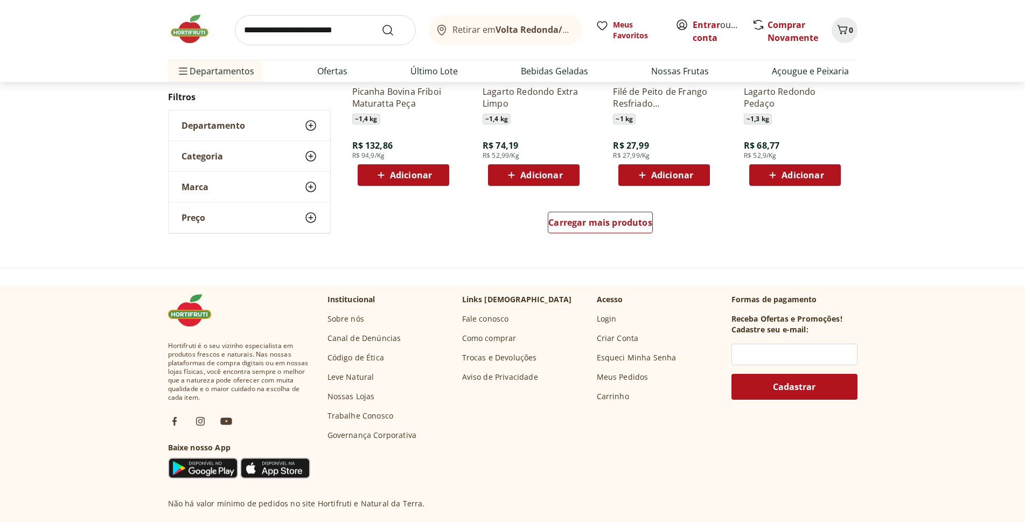
scroll to position [706, 0]
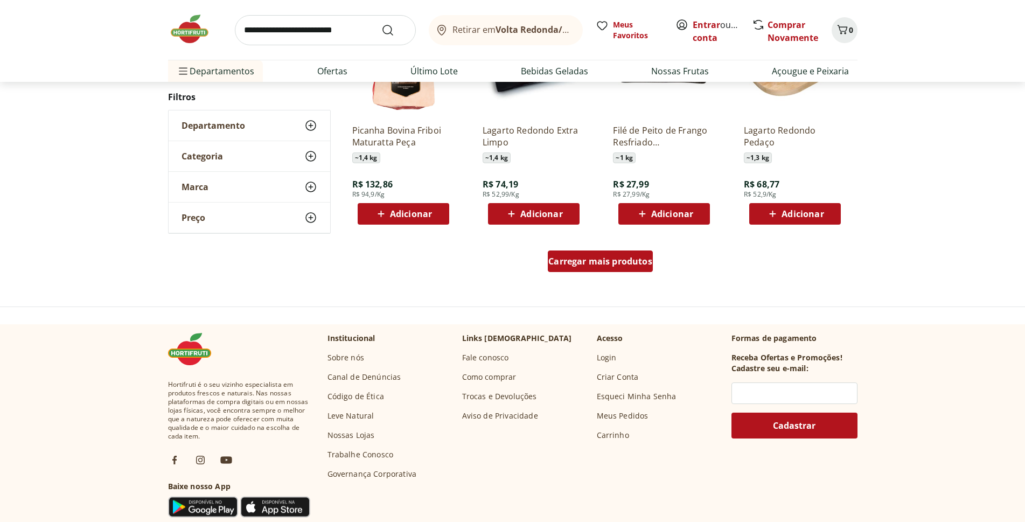
click at [583, 262] on span "Carregar mais produtos" at bounding box center [600, 261] width 104 height 9
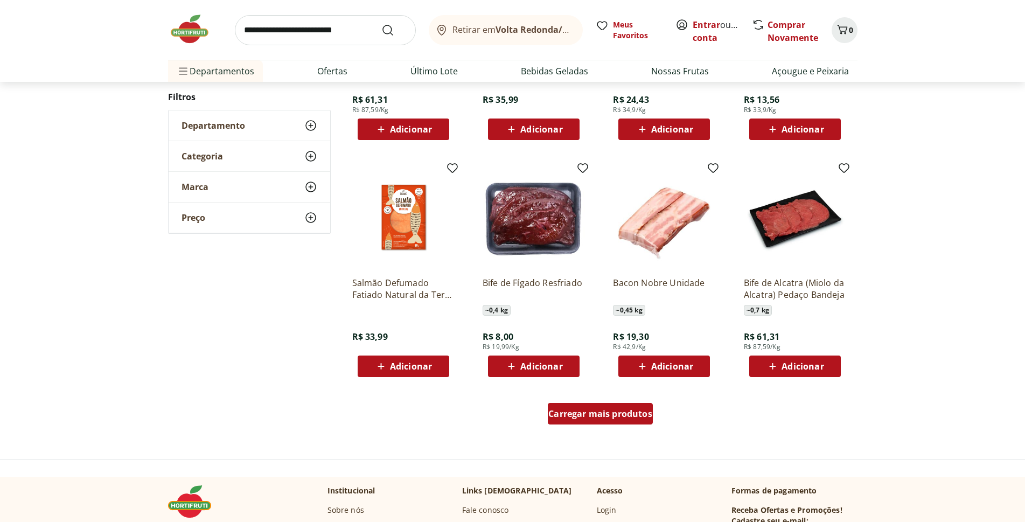
scroll to position [546, 0]
